Goal: Navigation & Orientation: Find specific page/section

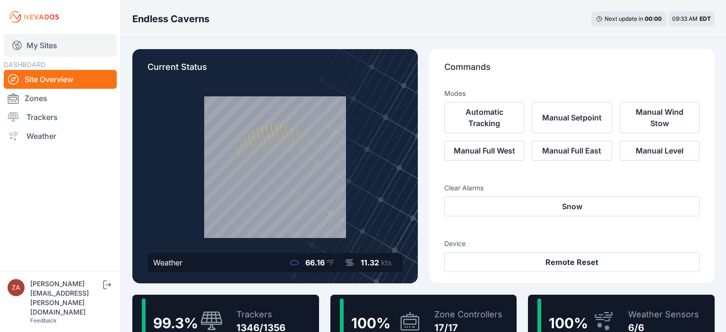
click at [47, 51] on link "My Sites" at bounding box center [60, 45] width 113 height 23
click at [40, 43] on link "My Sites" at bounding box center [60, 45] width 113 height 23
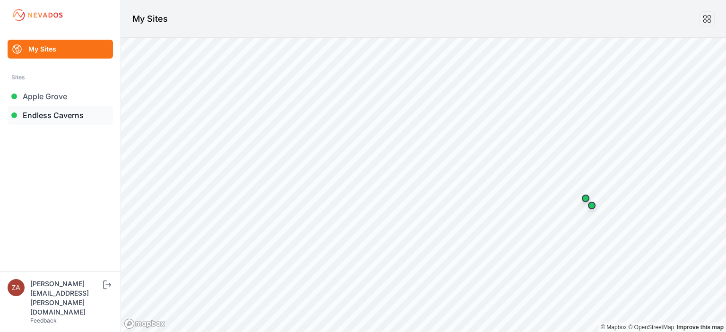
click at [21, 116] on link "Endless Caverns" at bounding box center [60, 115] width 105 height 19
